Goal: Find specific page/section: Find specific page/section

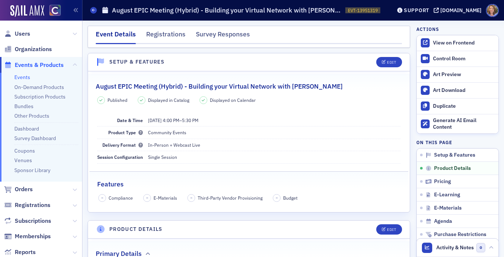
scroll to position [302, 0]
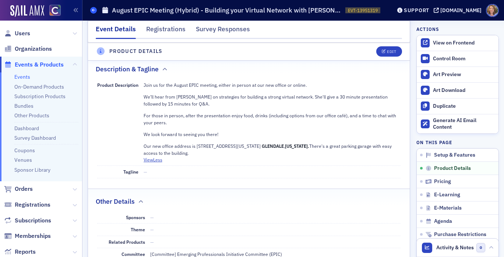
click at [95, 12] on span at bounding box center [93, 10] width 7 height 7
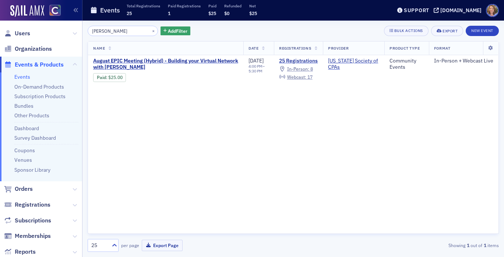
drag, startPoint x: 118, startPoint y: 31, endPoint x: 86, endPoint y: 32, distance: 32.4
click at [86, 32] on div "[PERSON_NAME] × Add Filter Bulk Actions Export New Event Name Date Registration…" at bounding box center [292, 139] width 421 height 237
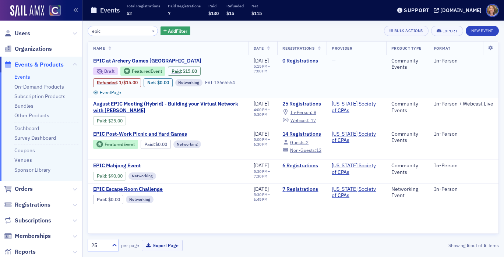
type input "epic"
click at [117, 61] on span "EPIC at Archery Games [GEOGRAPHIC_DATA]" at bounding box center [155, 61] width 124 height 7
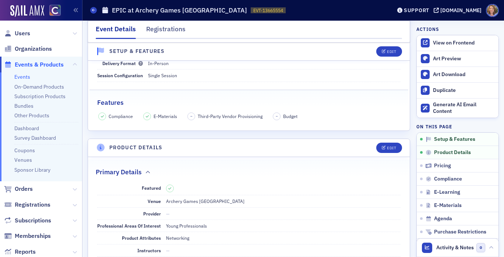
scroll to position [124, 0]
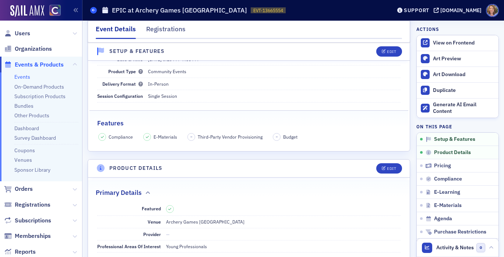
click at [94, 9] on icon at bounding box center [93, 9] width 3 height 3
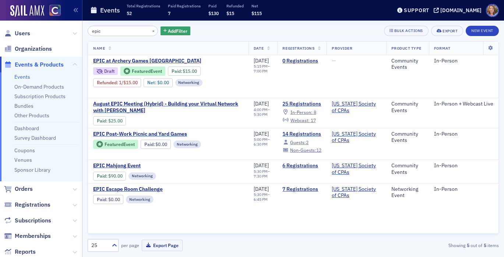
drag, startPoint x: 102, startPoint y: 31, endPoint x: 89, endPoint y: 31, distance: 12.1
click at [89, 31] on input "epic" at bounding box center [123, 31] width 70 height 10
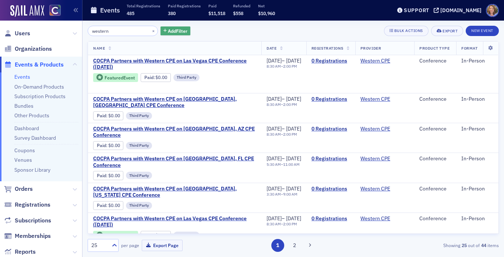
type input "western"
click at [168, 31] on span "Add Filter" at bounding box center [178, 31] width 20 height 7
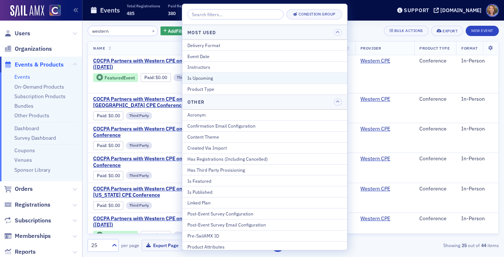
click at [198, 77] on div "Is Upcoming" at bounding box center [264, 78] width 155 height 7
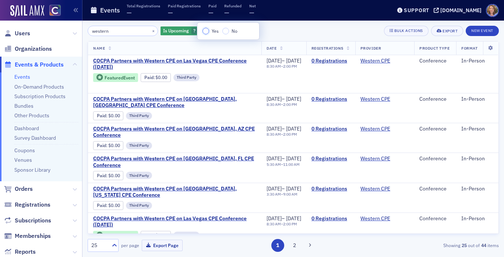
click at [205, 32] on input "Yes" at bounding box center [205, 31] width 7 height 7
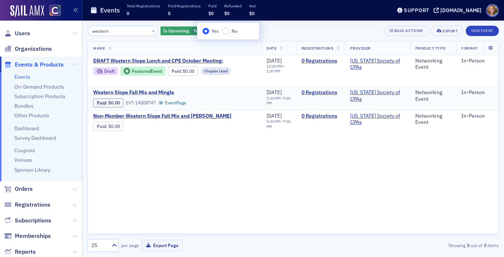
click at [156, 93] on span "Western Slope Fall Mix and Mingle" at bounding box center [155, 92] width 124 height 7
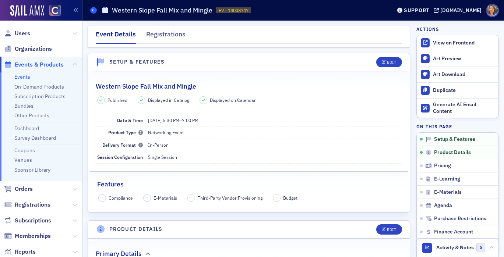
click at [94, 11] on icon at bounding box center [93, 9] width 3 height 3
